Goal: Navigation & Orientation: Find specific page/section

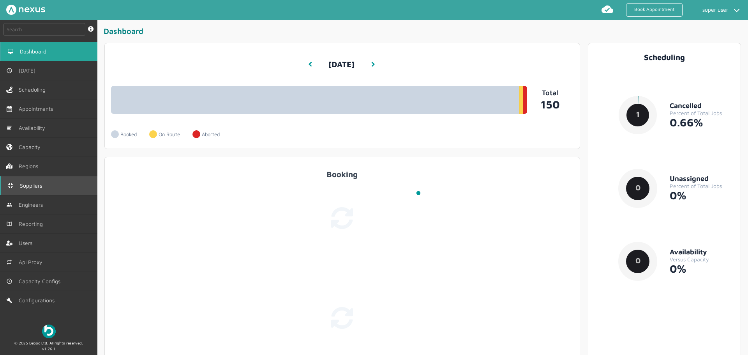
click at [35, 188] on span "Suppliers" at bounding box center [32, 185] width 25 height 6
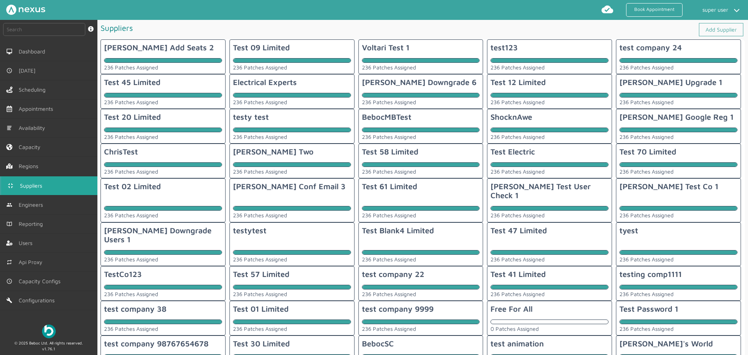
click at [269, 266] on div "Test 57 Limited 236 Patches Assigned" at bounding box center [292, 283] width 125 height 35
checkbox input "true"
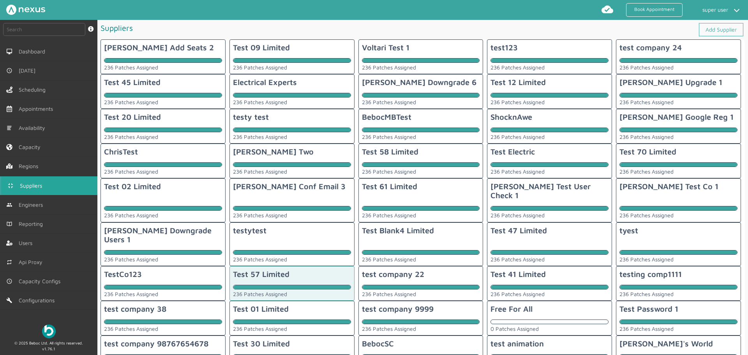
click at [655, 182] on div "Jim Test Co 1" at bounding box center [669, 189] width 99 height 14
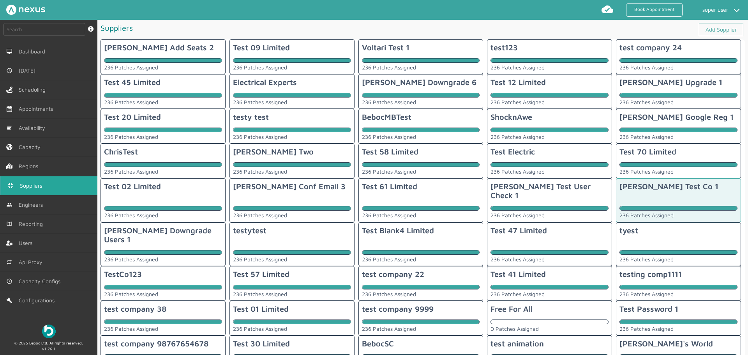
click at [330, 131] on div at bounding box center [291, 130] width 117 height 5
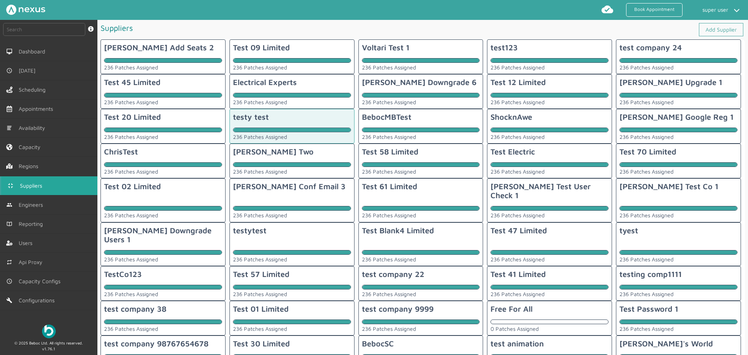
click at [243, 172] on div "236 Patches Assigned" at bounding box center [292, 171] width 118 height 6
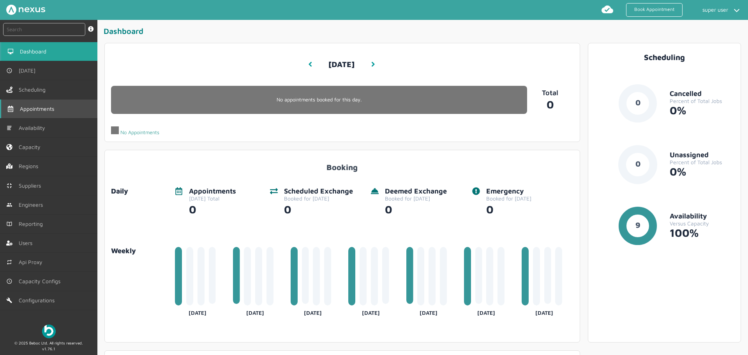
click at [52, 106] on span "Appointments" at bounding box center [38, 109] width 37 height 6
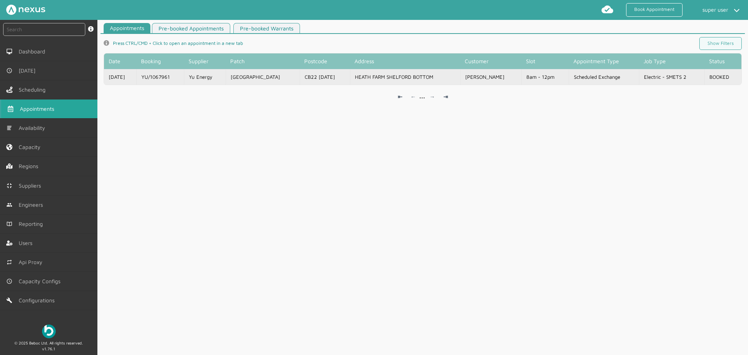
click at [642, 77] on td "Electric - SMETS 2" at bounding box center [671, 77] width 65 height 16
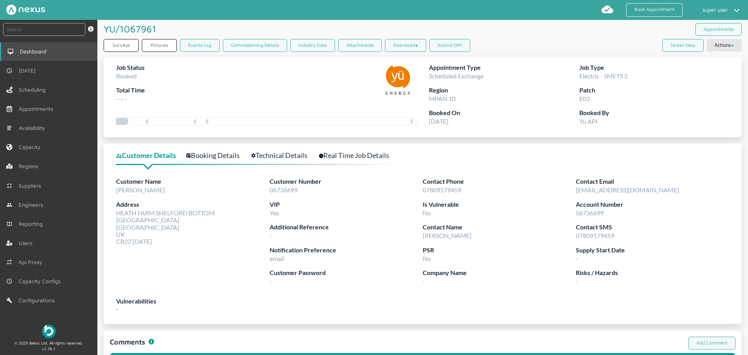
click at [29, 51] on span "Dashboard" at bounding box center [35, 51] width 30 height 6
